Goal: Task Accomplishment & Management: Manage account settings

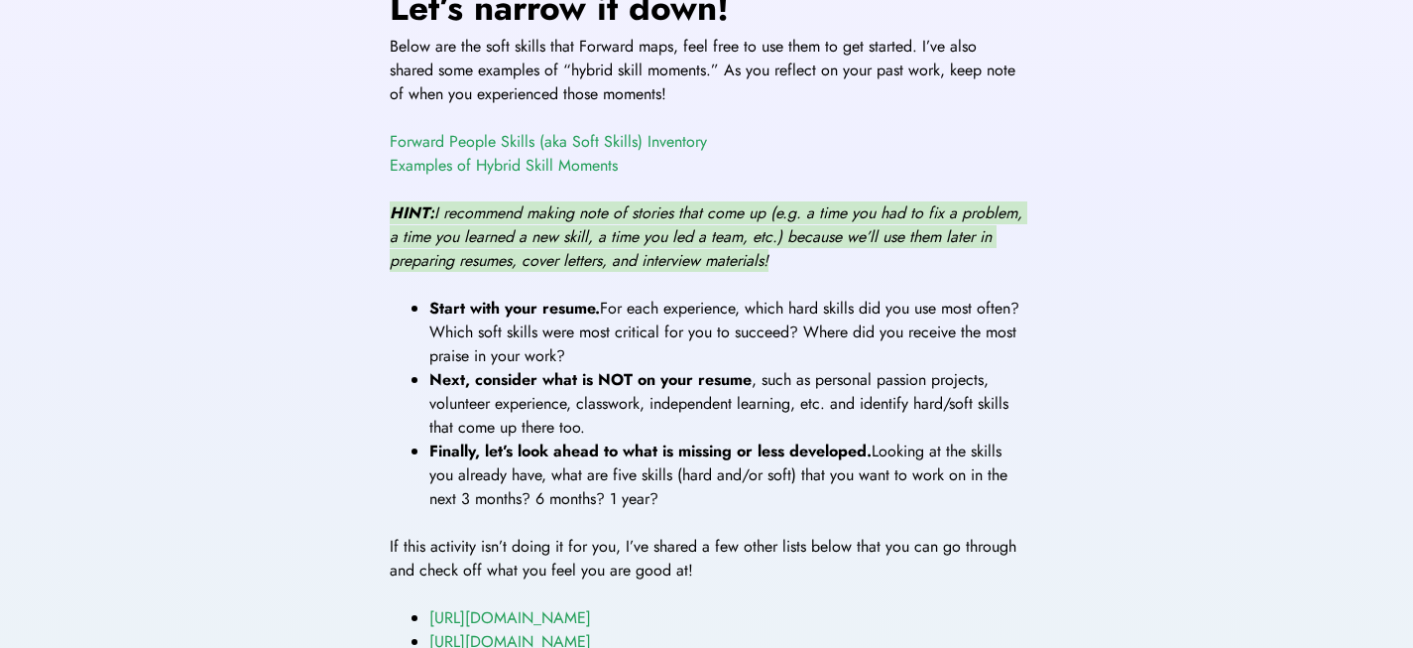
scroll to position [819, 0]
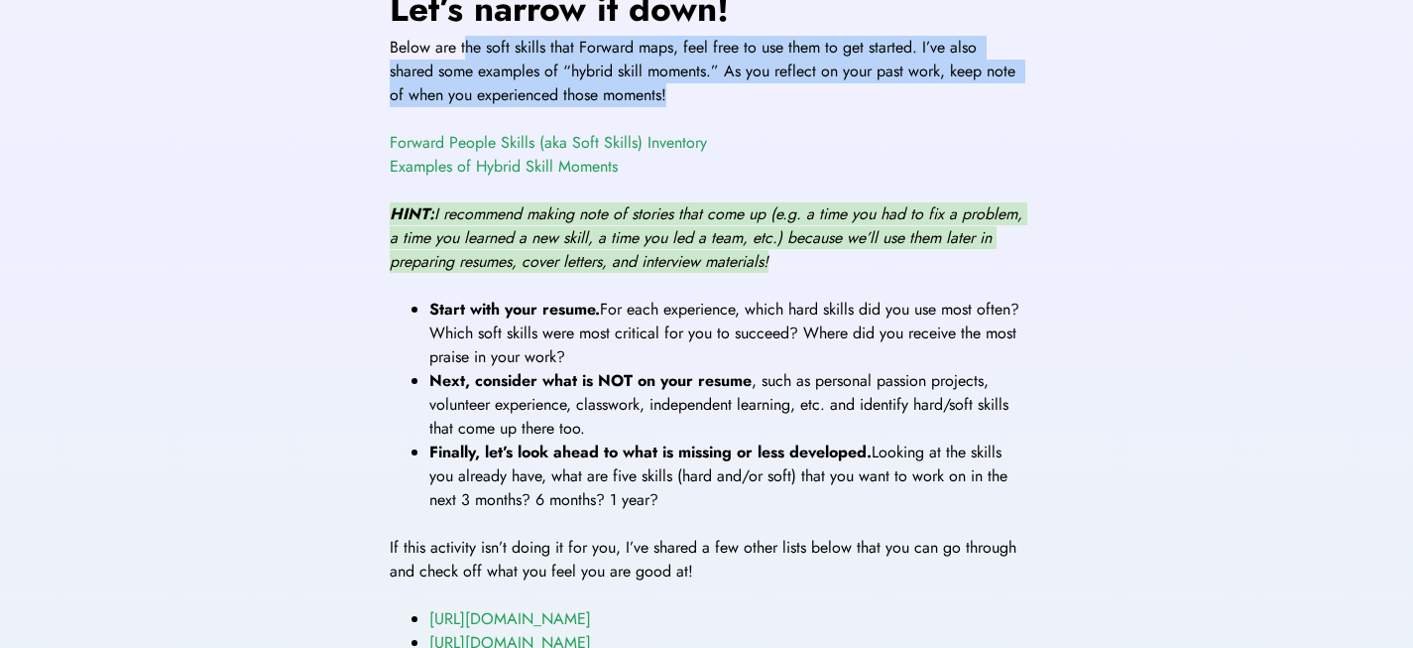
drag, startPoint x: 668, startPoint y: 87, endPoint x: 846, endPoint y: 100, distance: 179.0
click at [846, 100] on div "As always, I’ll start broad! What were you good at as a child? Both in and out …" at bounding box center [707, 198] width 635 height 1010
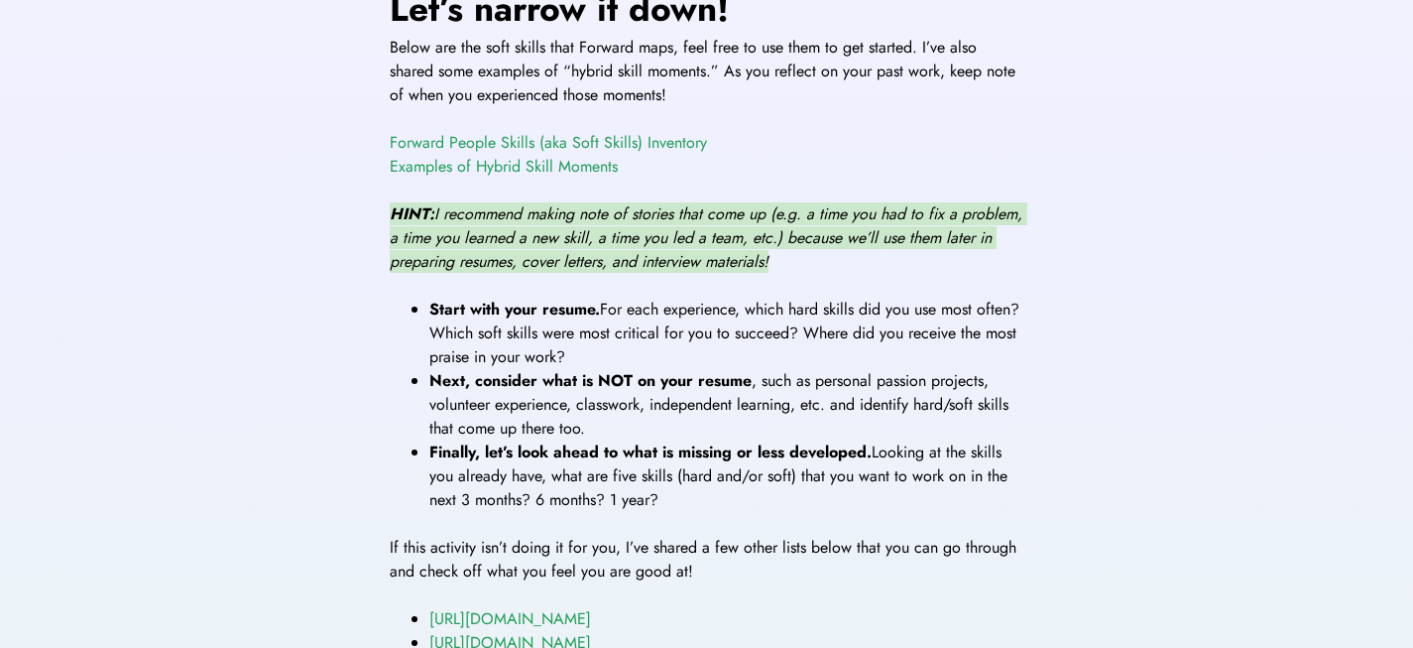
click at [843, 100] on div "As always, I’ll start broad! What were you good at as a child? Both in and out …" at bounding box center [707, 198] width 635 height 1010
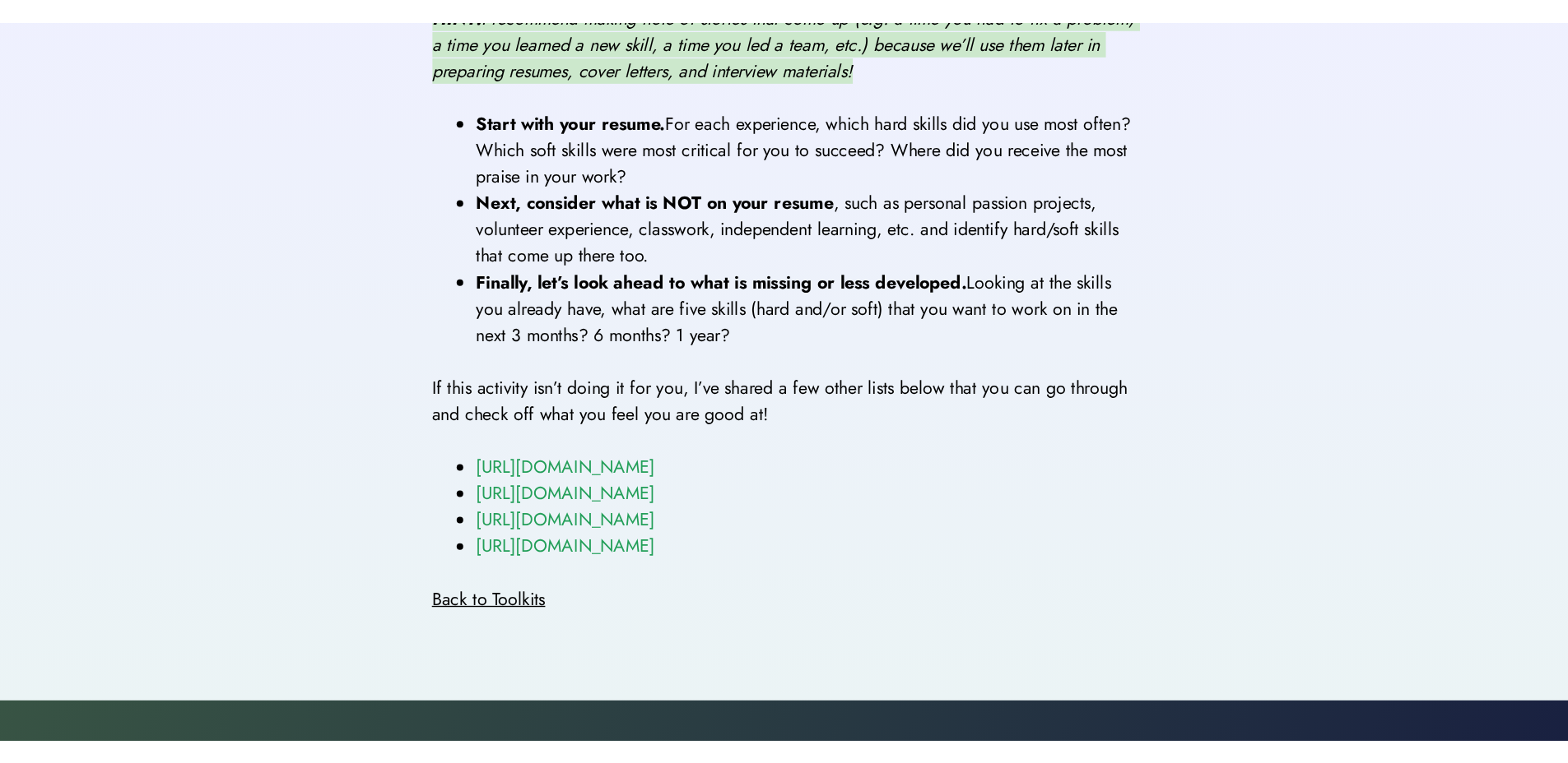
scroll to position [565, 0]
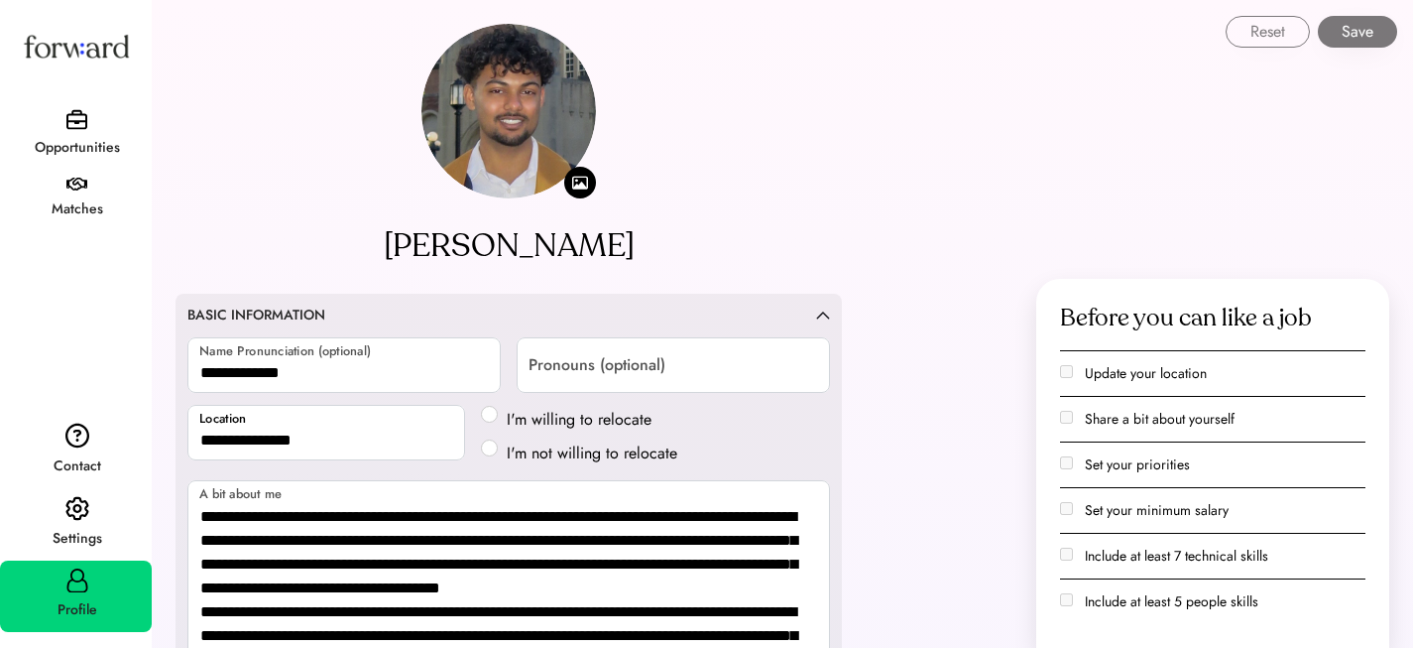
select select "*****"
click at [1363, 32] on button "Save" at bounding box center [1357, 32] width 79 height 32
click at [66, 178] on img at bounding box center [76, 185] width 21 height 14
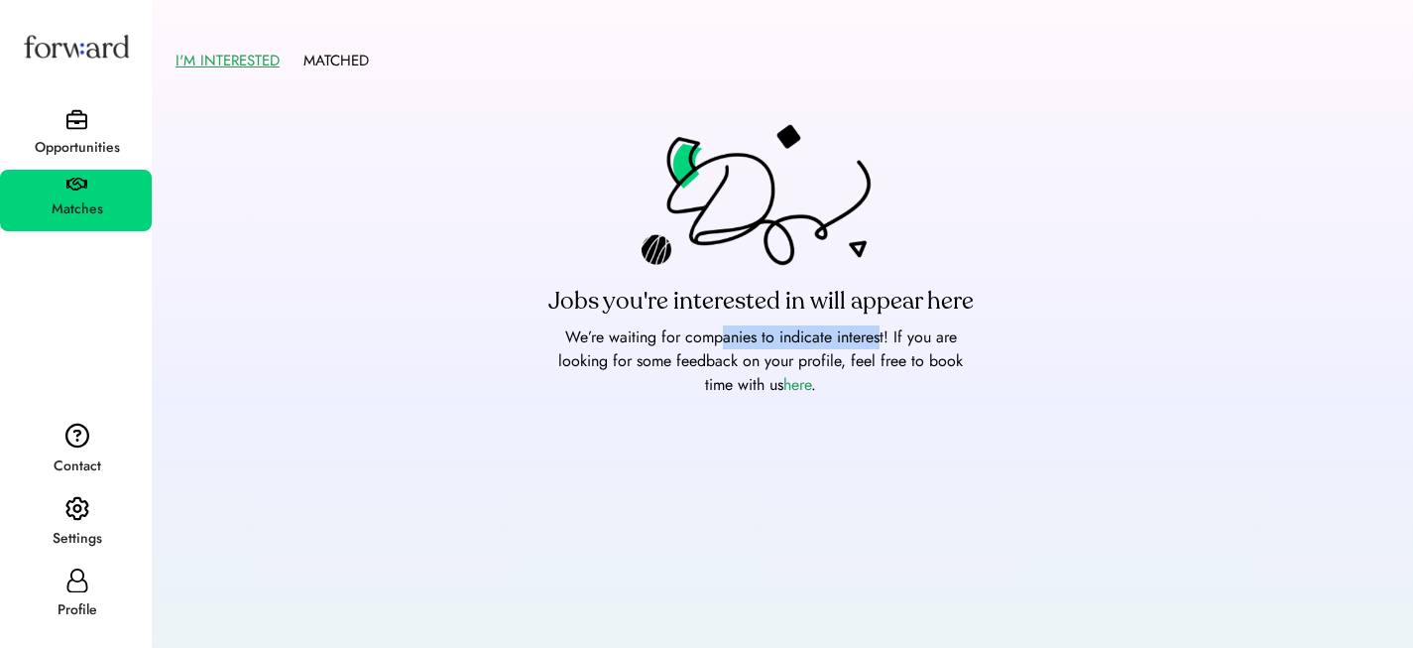
drag, startPoint x: 718, startPoint y: 333, endPoint x: 880, endPoint y: 333, distance: 161.7
click at [880, 333] on div "We’re waiting for companies to indicate interest! If you are looking for some f…" at bounding box center [761, 360] width 436 height 71
click at [59, 142] on div "Opportunities" at bounding box center [77, 148] width 150 height 24
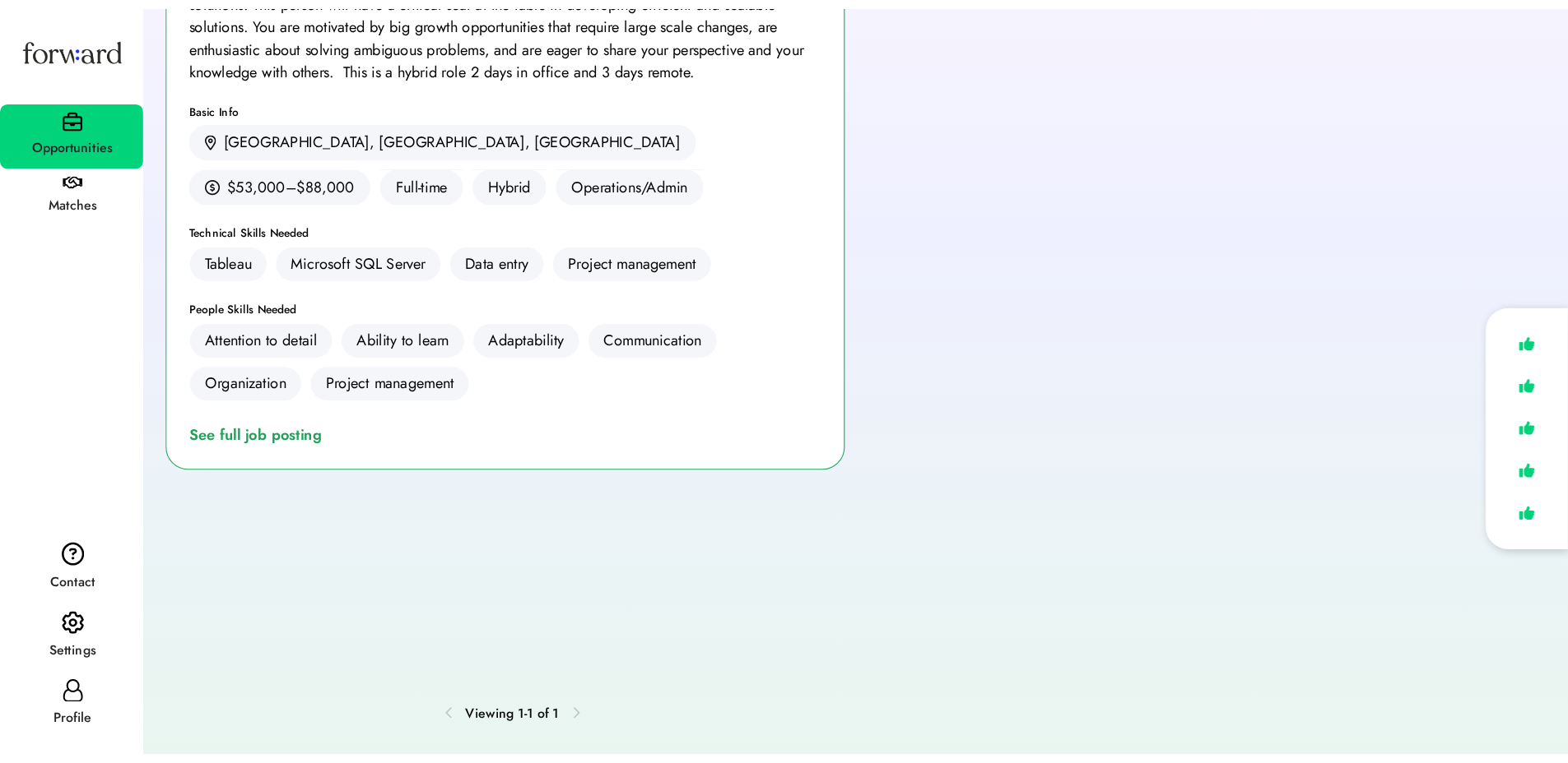
scroll to position [104, 0]
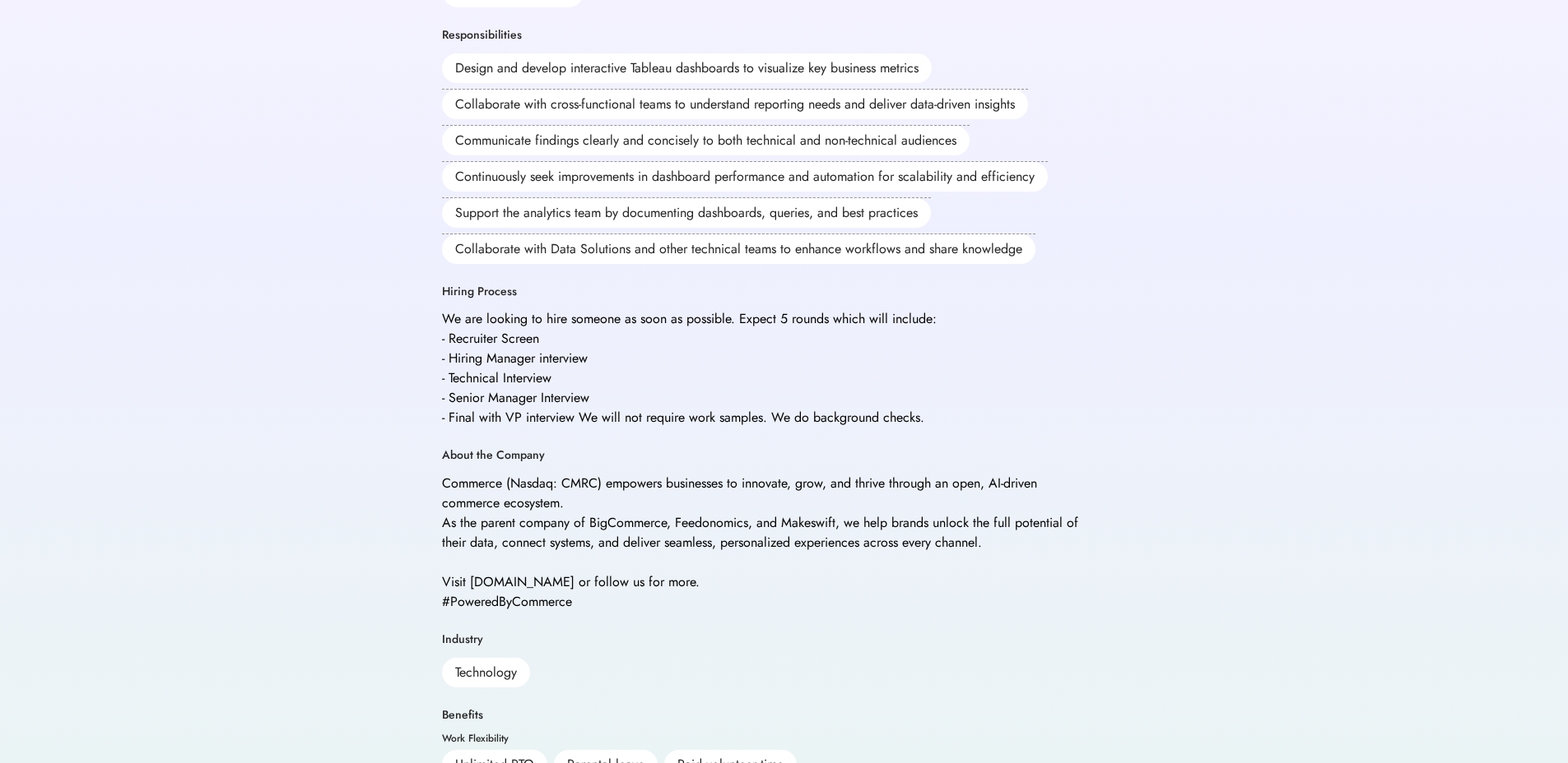
scroll to position [592, 0]
